Goal: Task Accomplishment & Management: Complete application form

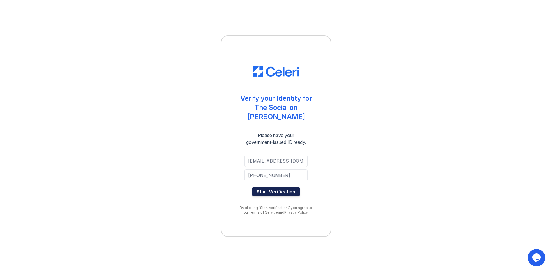
click at [267, 188] on button "Start Verification" at bounding box center [276, 191] width 48 height 9
